Goal: Information Seeking & Learning: Learn about a topic

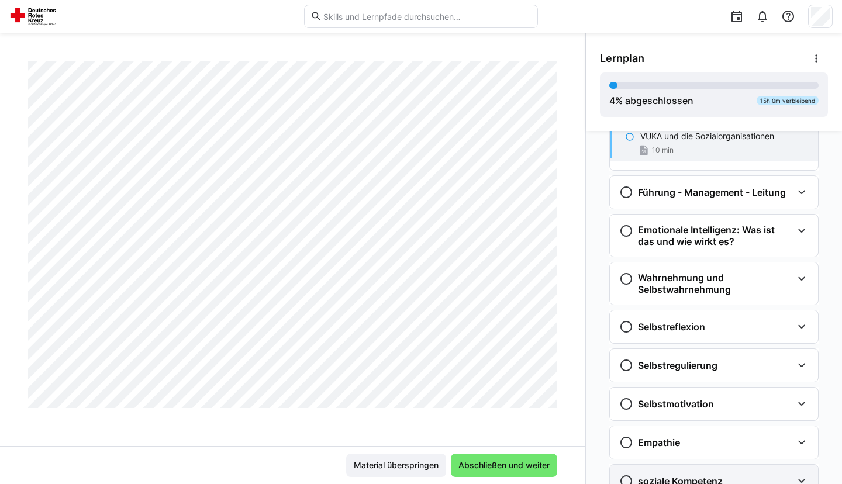
scroll to position [120, 0]
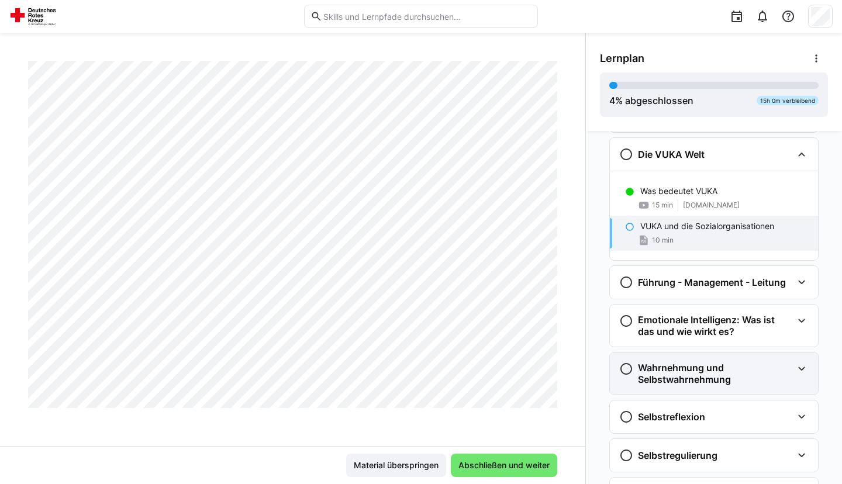
click at [693, 377] on h3 "Wahrnehmung und Selbstwahrnehmung" at bounding box center [715, 373] width 154 height 23
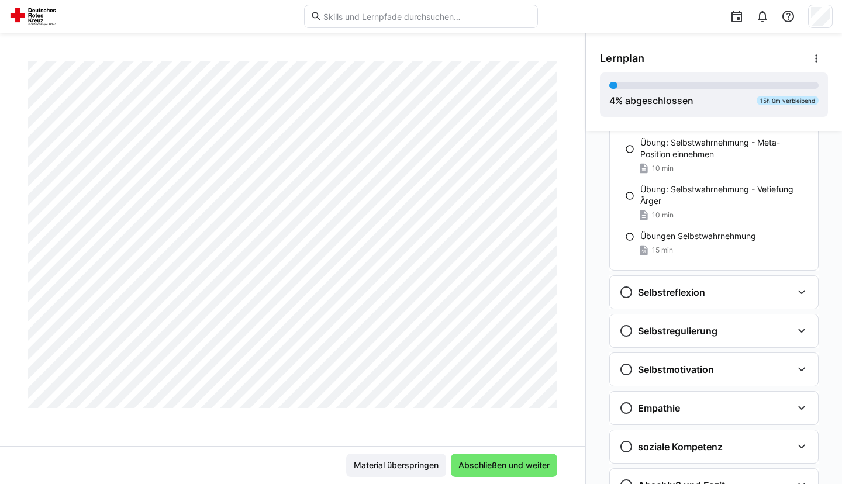
scroll to position [478, 0]
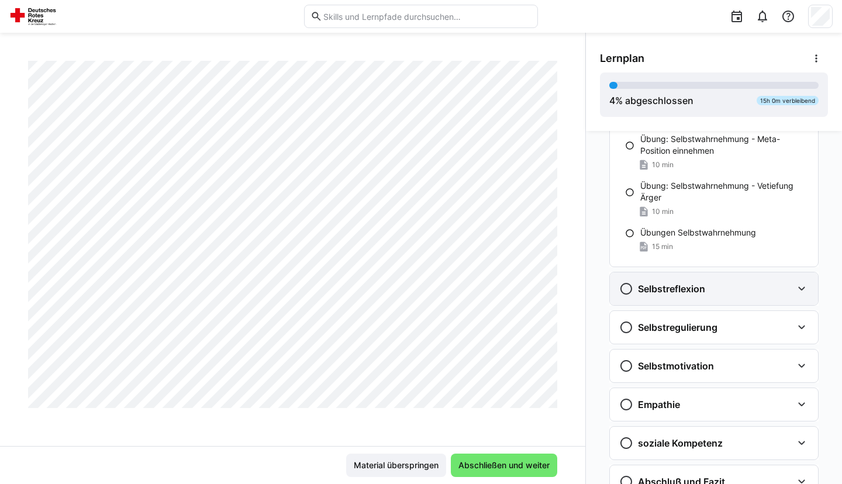
click at [701, 305] on div "Selbstreflexion" at bounding box center [714, 288] width 208 height 33
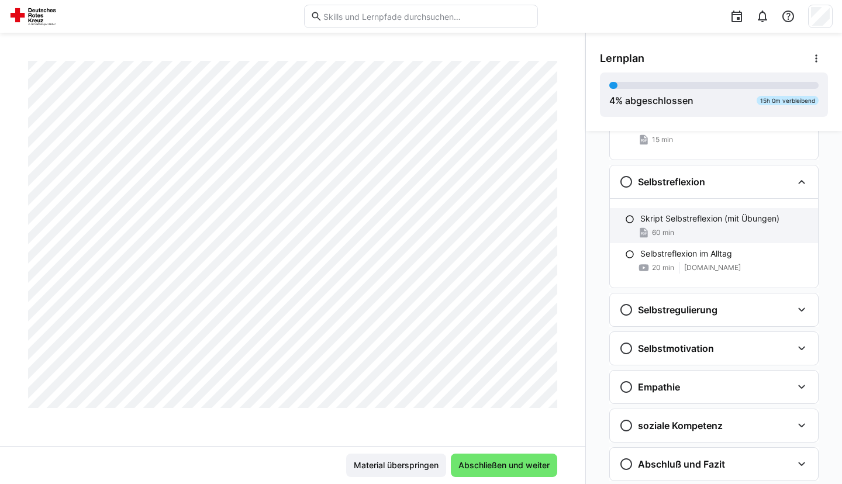
scroll to position [597, 0]
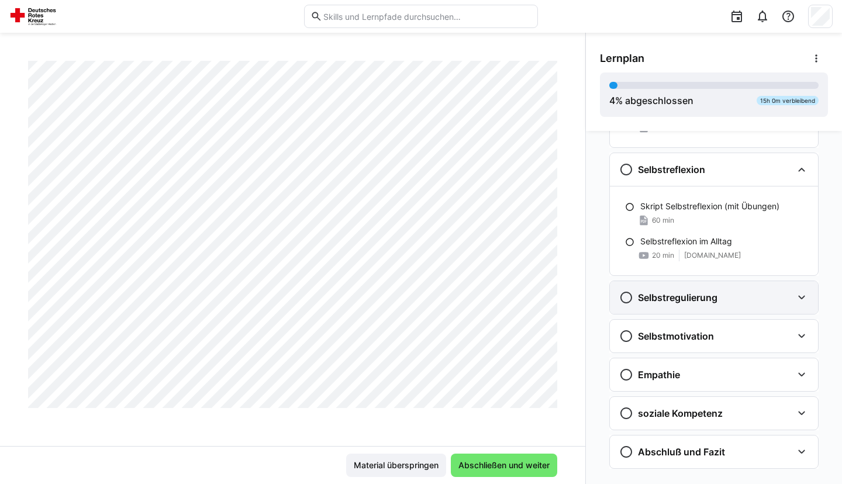
click at [697, 306] on div "Selbstregulierung" at bounding box center [714, 297] width 208 height 33
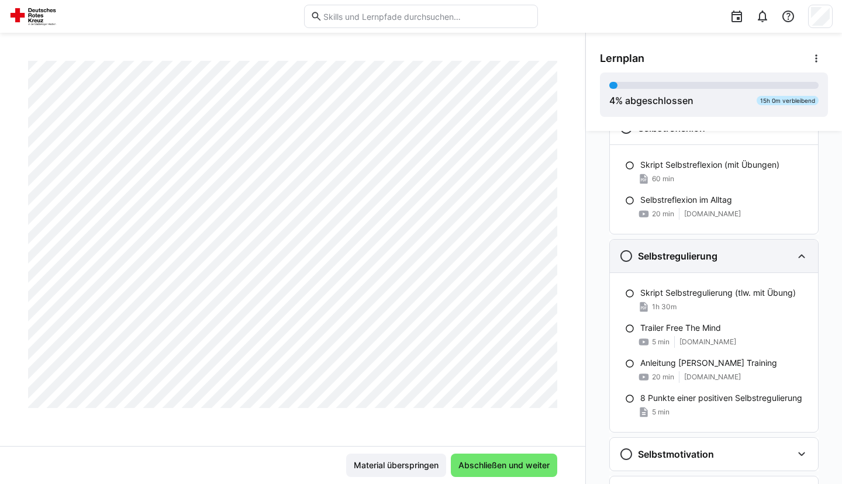
scroll to position [656, 0]
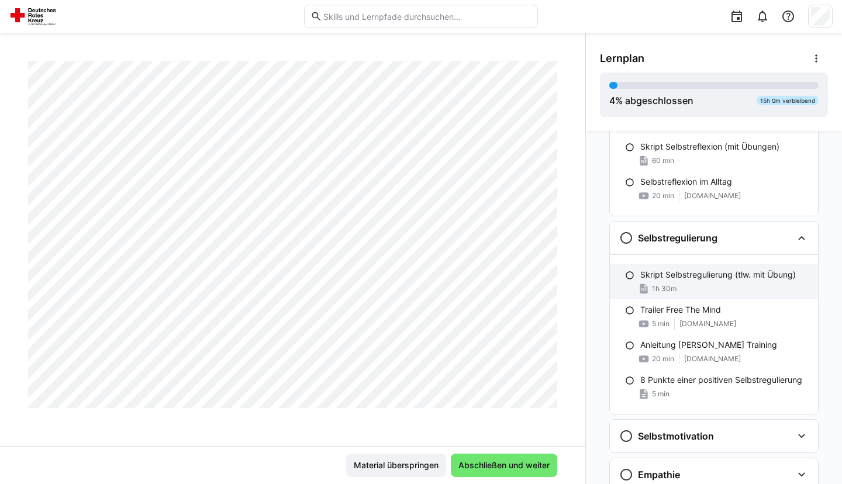
click at [706, 284] on div "1h 30m" at bounding box center [724, 289] width 168 height 12
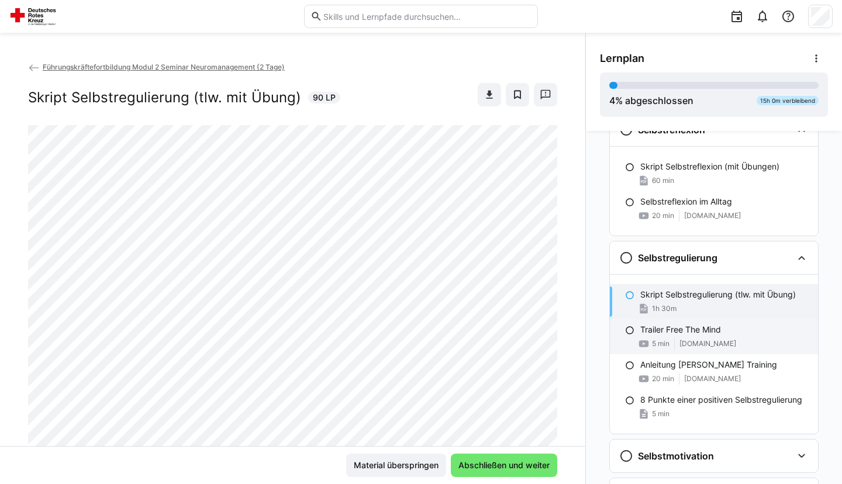
scroll to position [568, 0]
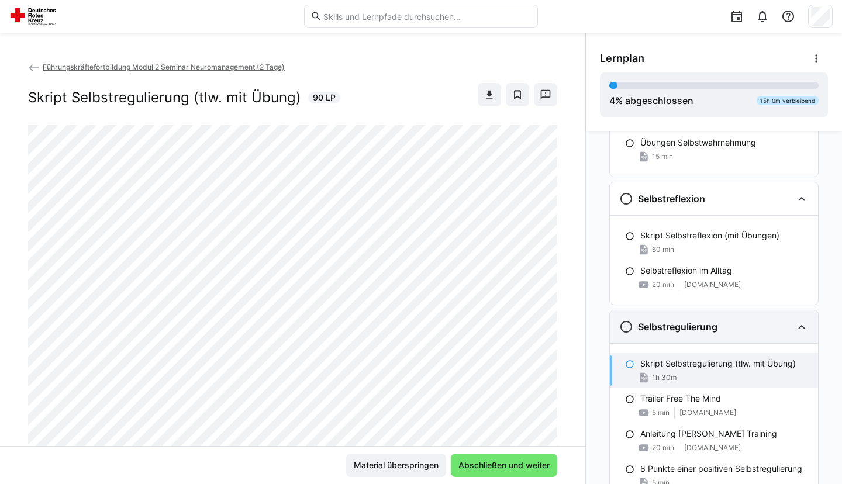
click at [734, 321] on div "Selbstregulierung" at bounding box center [705, 327] width 173 height 14
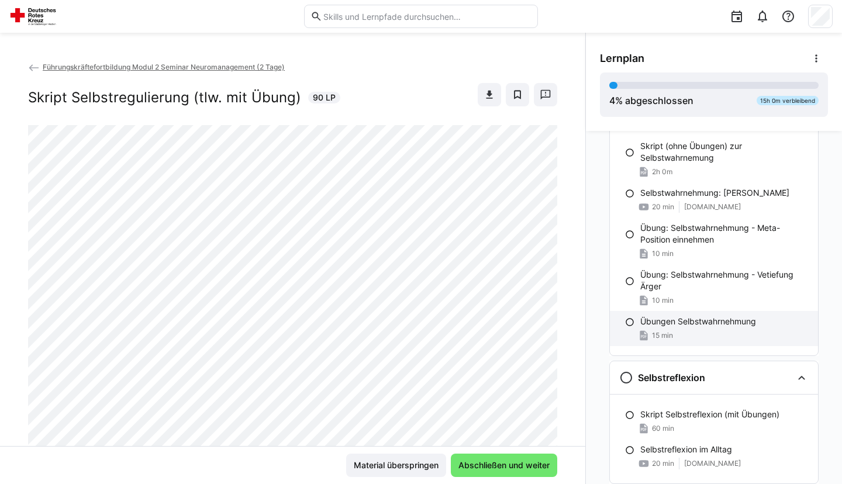
click at [727, 317] on p "Übungen Selbstwahrnehmung" at bounding box center [698, 322] width 116 height 12
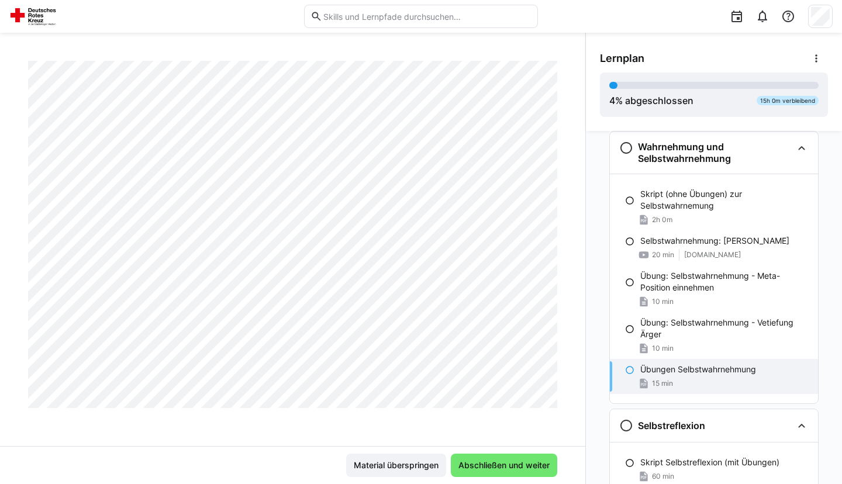
scroll to position [1192, 0]
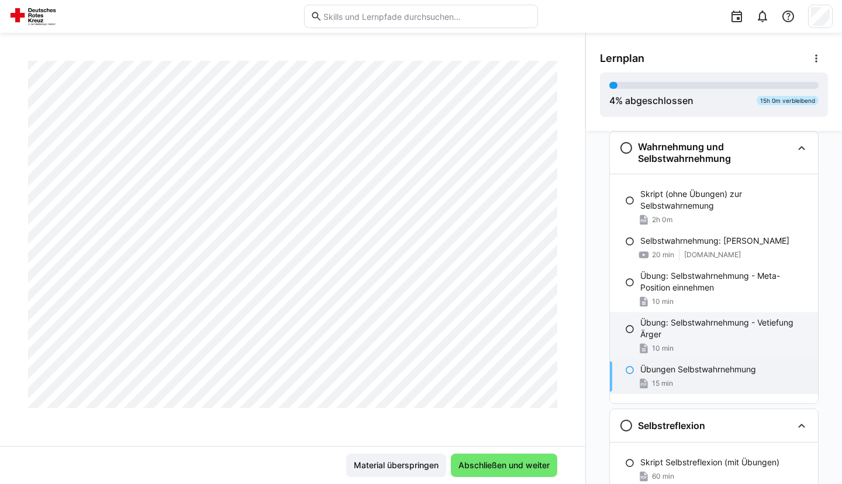
click at [687, 327] on p "Übung: Selbstwahrnehmung - Vetiefung Ärger" at bounding box center [724, 328] width 168 height 23
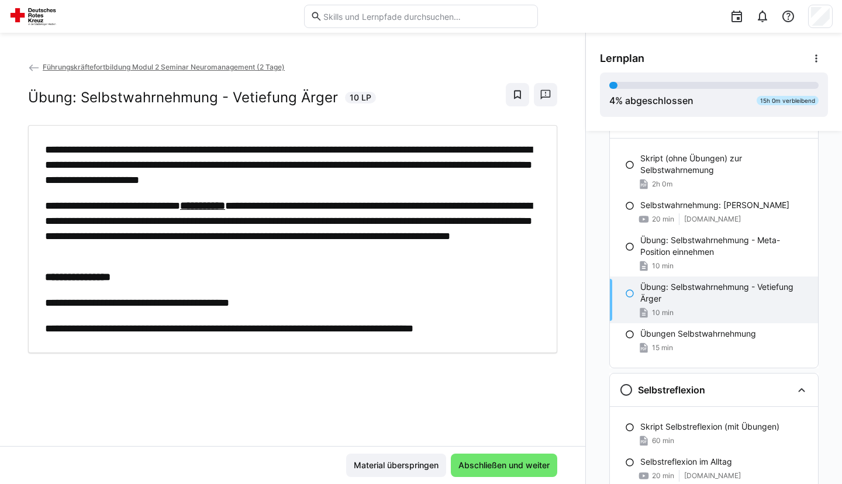
scroll to position [400, 0]
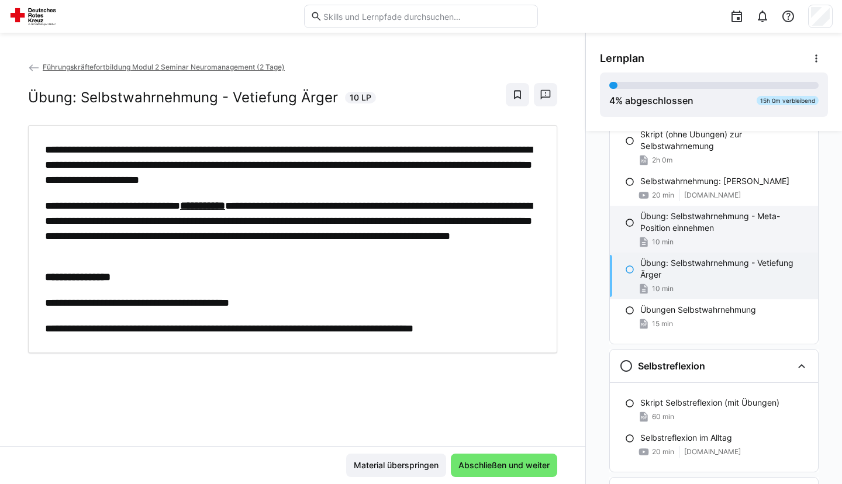
click at [690, 242] on div "10 min" at bounding box center [724, 242] width 168 height 12
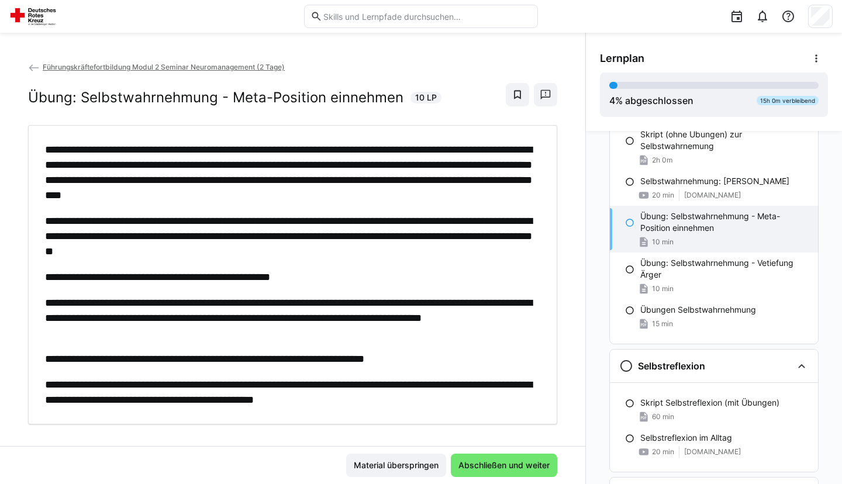
scroll to position [16, 0]
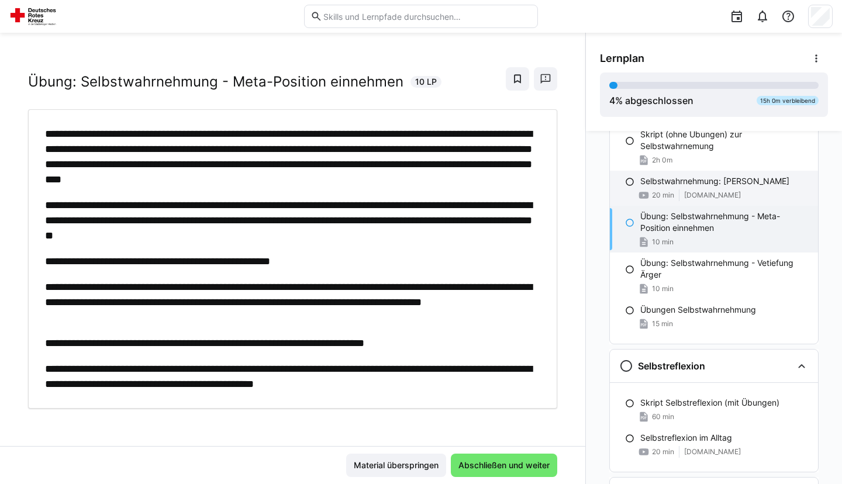
click at [683, 185] on p "Selbstwahrnehmung: [PERSON_NAME]" at bounding box center [714, 181] width 149 height 12
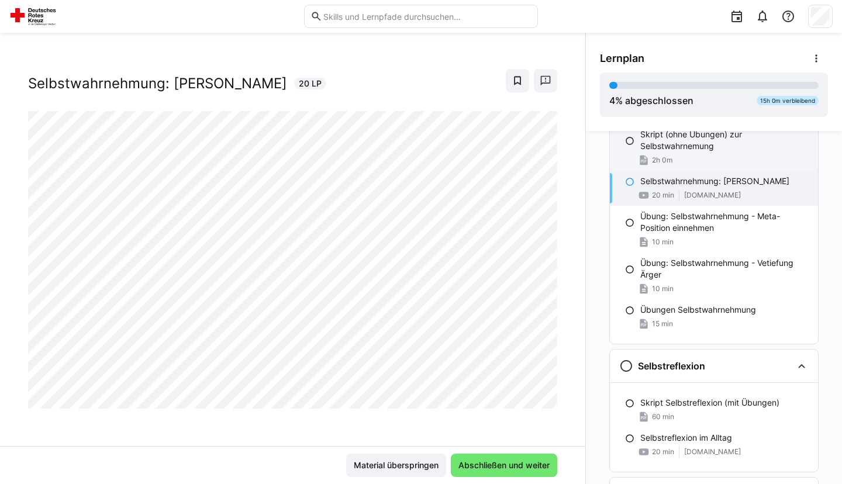
click at [684, 149] on p "Skript (ohne Übungen) zur Selbstwahrnemung" at bounding box center [724, 140] width 168 height 23
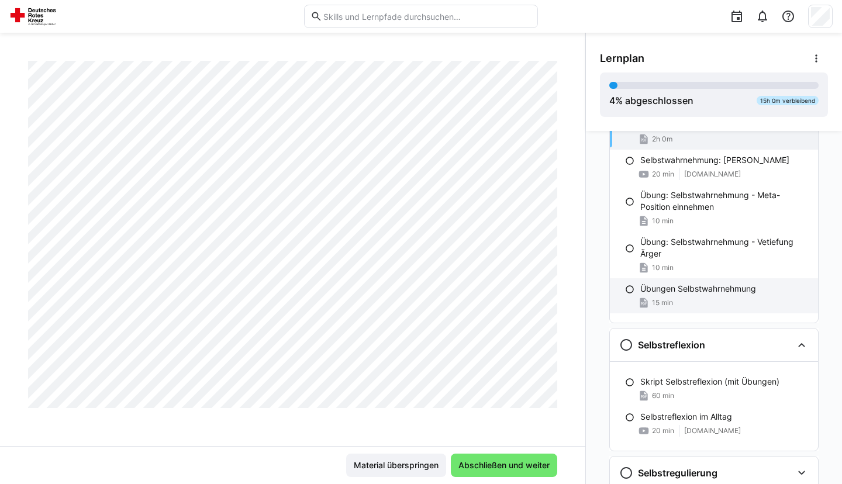
scroll to position [400, 0]
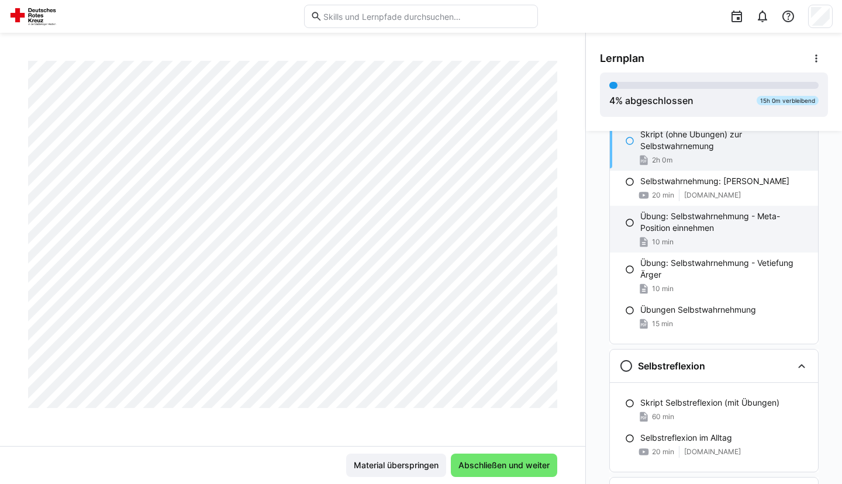
click at [698, 230] on p "Übung: Selbstwahrnehmung - Meta-Position einnehmen" at bounding box center [724, 221] width 168 height 23
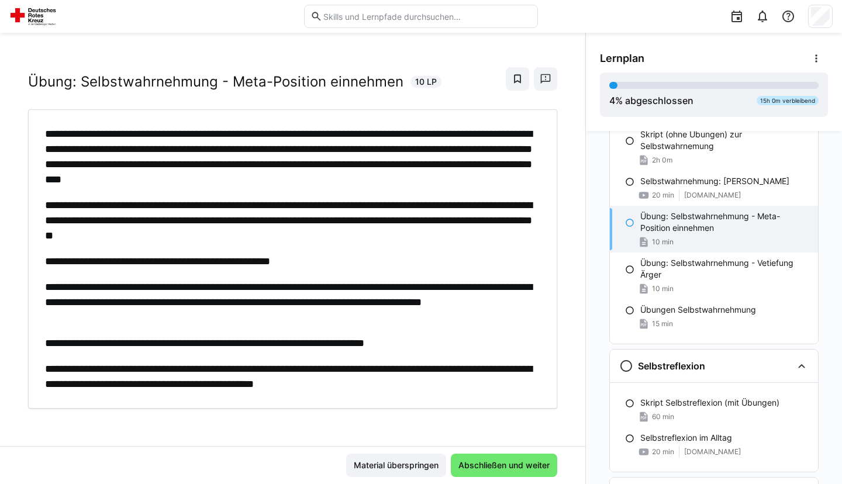
scroll to position [16, 0]
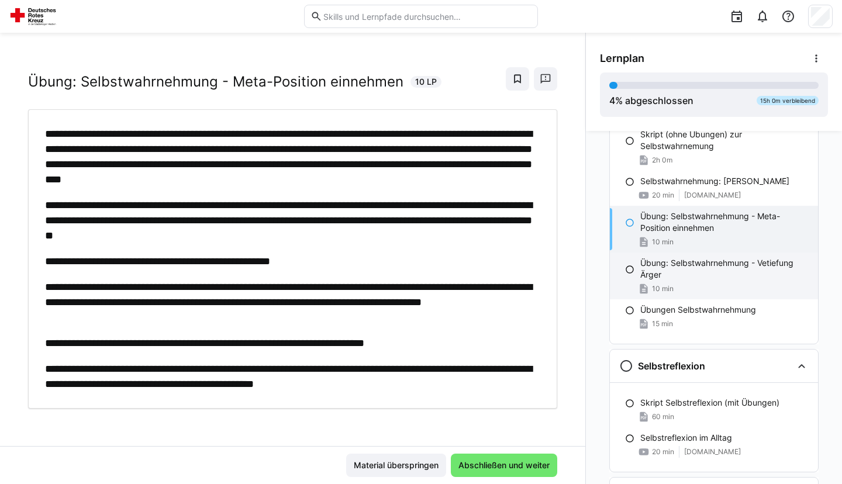
click at [698, 259] on p "Übung: Selbstwahrnehmung - Vetiefung Ärger" at bounding box center [724, 268] width 168 height 23
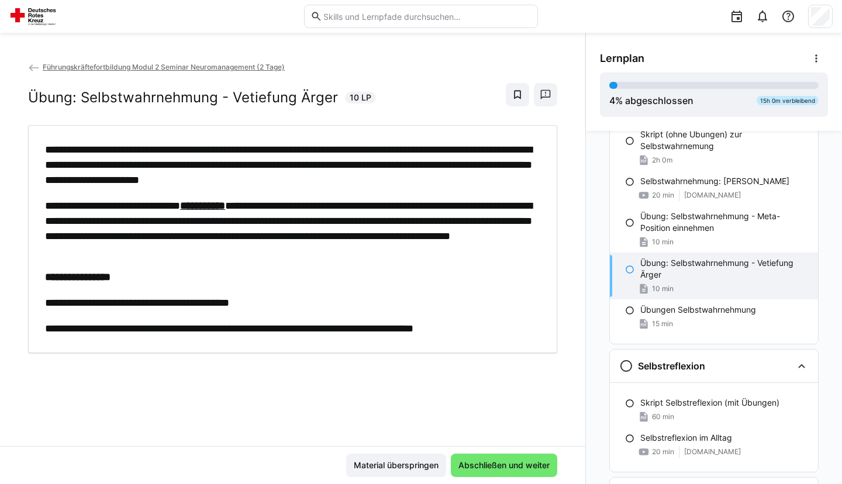
scroll to position [0, 0]
click at [691, 298] on div "Übung: Selbstwahrnehmung - Vetiefung Ärger 10 min" at bounding box center [714, 276] width 208 height 47
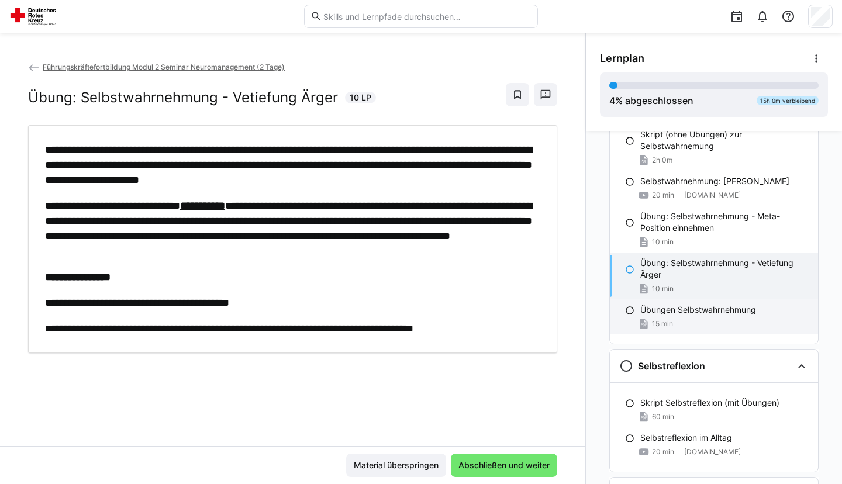
click at [689, 308] on p "Übungen Selbstwahrnehmung" at bounding box center [698, 310] width 116 height 12
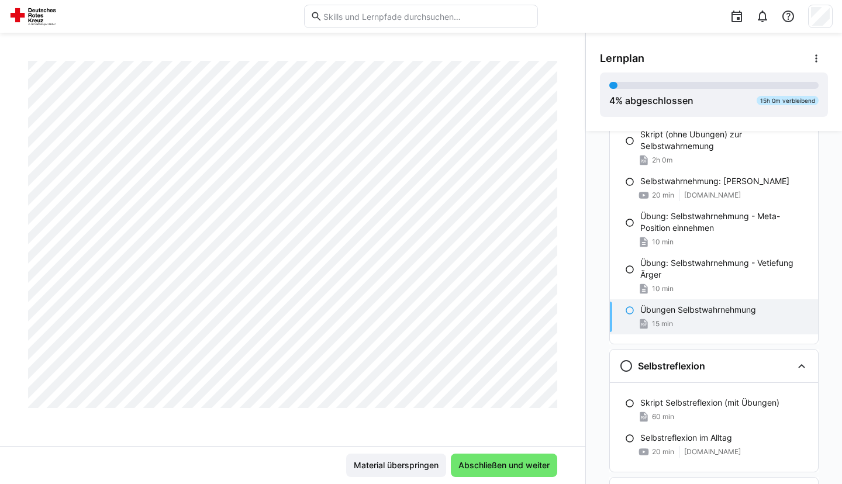
scroll to position [3115, 0]
click at [558, 220] on div "Führungskräftefortbildung Modul 2 Seminar Neuromanagement (2 Tage) Übungen Selb…" at bounding box center [292, 253] width 585 height 385
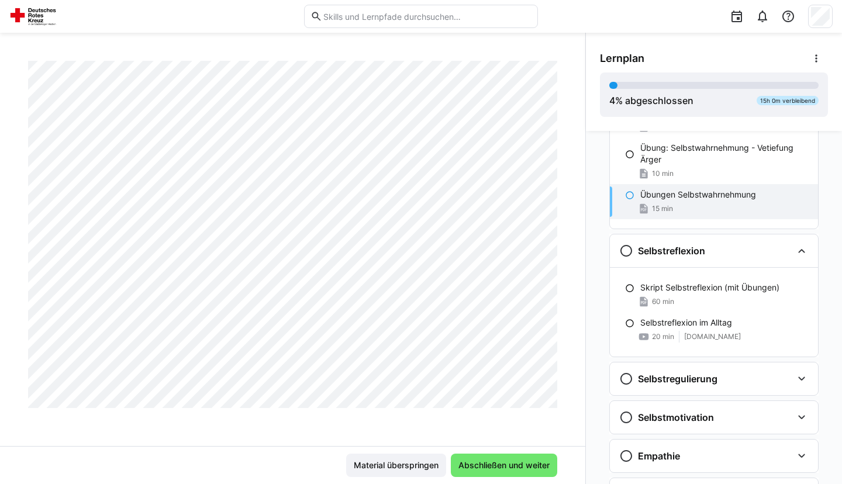
scroll to position [520, 0]
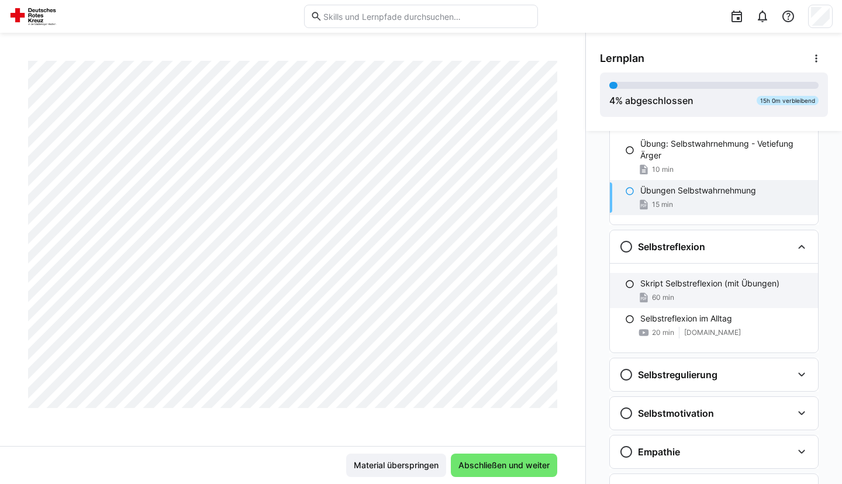
click at [663, 298] on span "60 min" at bounding box center [663, 297] width 22 height 9
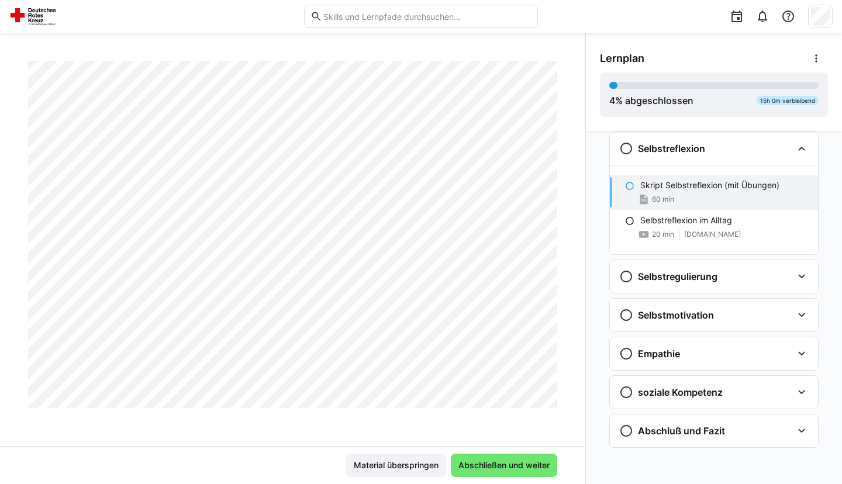
scroll to position [0, 0]
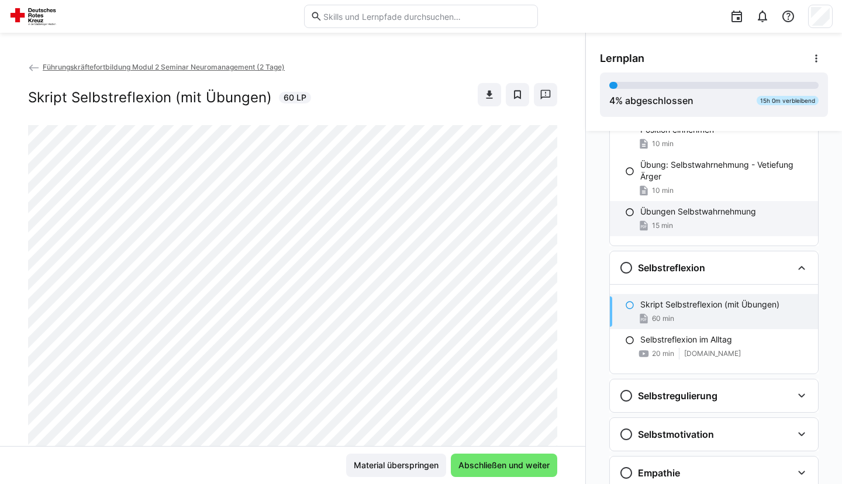
click at [684, 231] on div "15 min" at bounding box center [724, 226] width 168 height 12
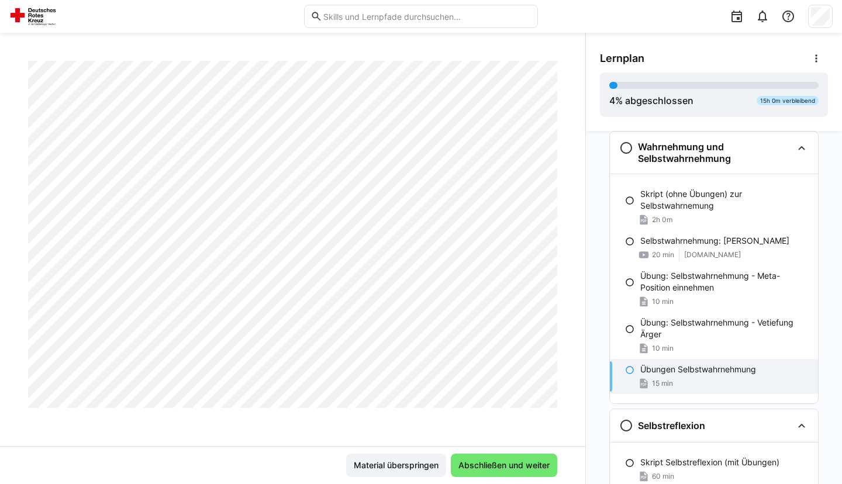
scroll to position [3473, 0]
click at [468, 475] on span "Abschließen und weiter" at bounding box center [504, 465] width 106 height 23
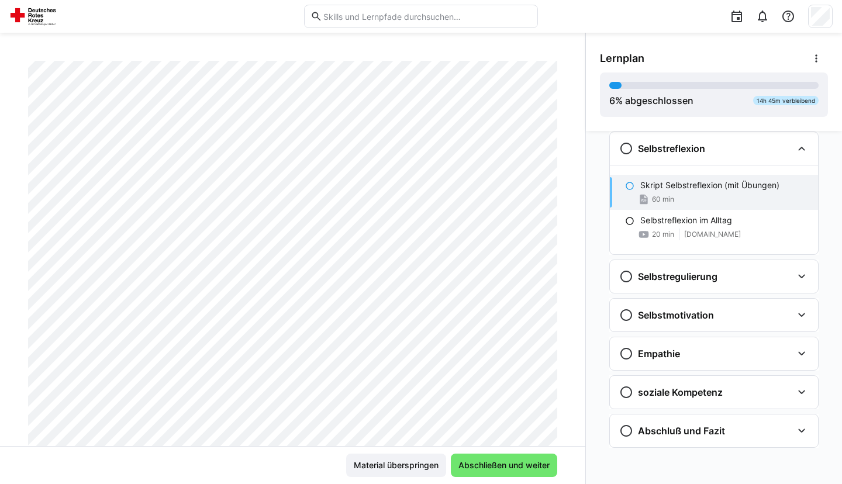
scroll to position [119, 0]
